Goal: Task Accomplishment & Management: Use online tool/utility

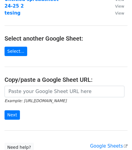
scroll to position [130, 0]
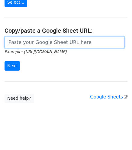
click at [30, 44] on input "url" at bounding box center [65, 43] width 120 height 12
paste input "[URL][DOMAIN_NAME]"
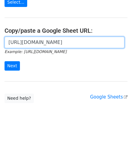
scroll to position [0, 145]
type input "[URL][DOMAIN_NAME]"
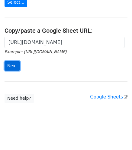
click at [18, 66] on input "Next" at bounding box center [12, 65] width 15 height 9
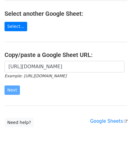
scroll to position [130, 0]
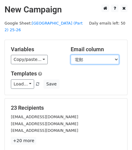
click at [93, 55] on select "編號 幼稚園名 地址 校長姓名 電話 電郵" at bounding box center [95, 59] width 48 height 9
click at [71, 55] on select "編號 幼稚園名 地址 校長姓名 電話 電郵" at bounding box center [95, 59] width 48 height 9
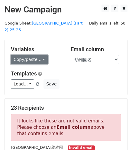
click at [36, 55] on link "Copy/paste..." at bounding box center [29, 59] width 37 height 9
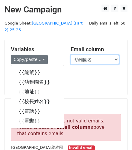
click at [101, 55] on select "編號 幼稚園名 地址 校長姓名 電話 電郵" at bounding box center [95, 59] width 48 height 9
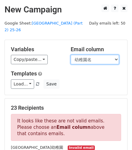
select select "電郵"
click at [71, 55] on select "編號 幼稚園名 地址 校長姓名 電話 電郵" at bounding box center [95, 59] width 48 height 9
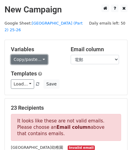
click at [31, 55] on link "Copy/paste..." at bounding box center [29, 59] width 37 height 9
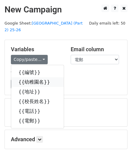
click at [31, 77] on link "{{幼稚園名}}" at bounding box center [37, 82] width 53 height 10
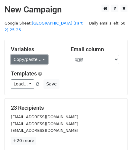
click at [26, 55] on link "Copy/paste..." at bounding box center [29, 59] width 37 height 9
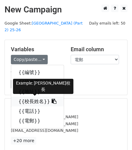
click at [30, 97] on link "{{校長姓名}}" at bounding box center [37, 102] width 53 height 10
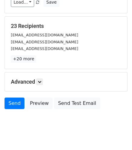
scroll to position [84, 0]
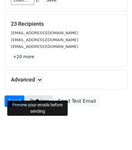
click at [36, 95] on link "Preview" at bounding box center [39, 101] width 27 height 12
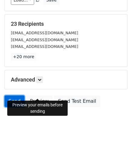
click at [10, 95] on link "Send" at bounding box center [15, 101] width 20 height 12
